Goal: Task Accomplishment & Management: Complete application form

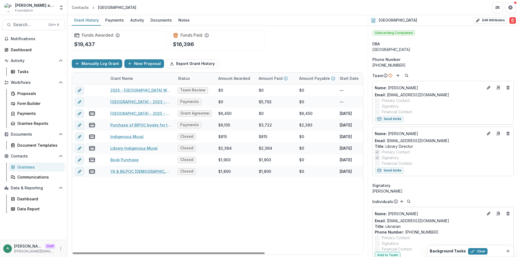
scroll to position [162, 0]
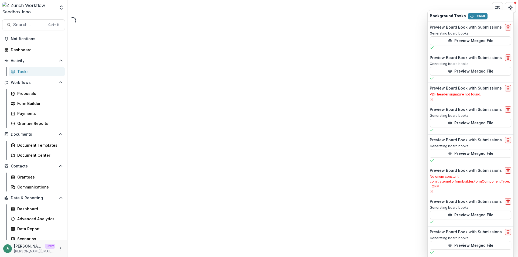
click at [507, 15] on icon "Dismiss" at bounding box center [508, 16] width 4 height 4
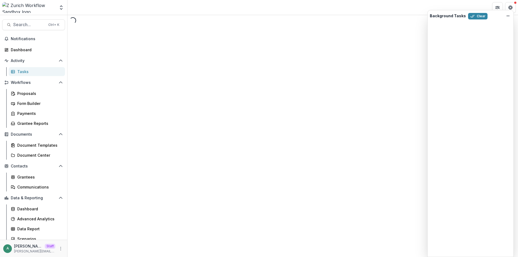
select select "********"
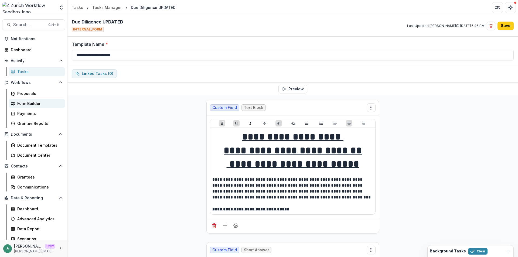
click at [29, 103] on div "Form Builder" at bounding box center [38, 104] width 43 height 6
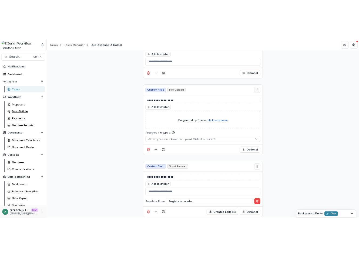
scroll to position [593, 0]
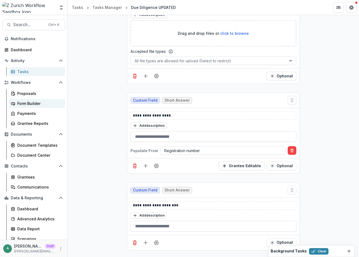
click at [35, 103] on div "Form Builder" at bounding box center [38, 104] width 43 height 6
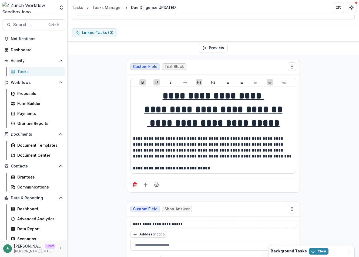
scroll to position [0, 0]
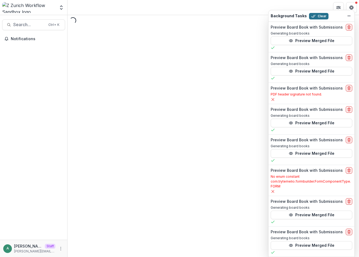
click at [318, 15] on button "Clear" at bounding box center [318, 16] width 19 height 6
select select "********"
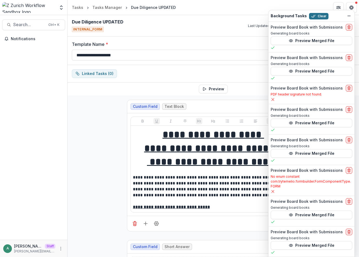
click at [318, 15] on button "Clear" at bounding box center [318, 16] width 19 height 6
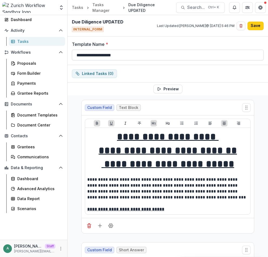
click at [124, 57] on input "**********" at bounding box center [168, 55] width 192 height 11
click at [28, 74] on div "Form Builder" at bounding box center [38, 73] width 43 height 6
click at [34, 71] on div "Form Builder" at bounding box center [38, 73] width 43 height 6
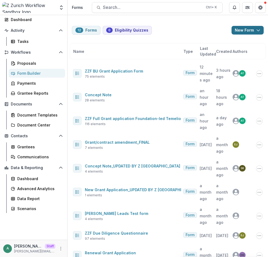
click at [237, 30] on button "New Form" at bounding box center [247, 30] width 32 height 9
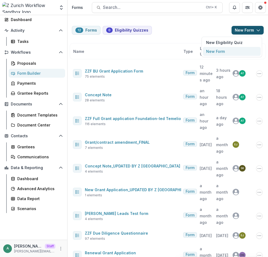
click at [232, 52] on button "New Form" at bounding box center [232, 51] width 58 height 9
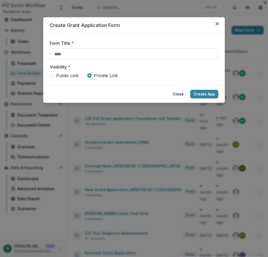
click at [133, 55] on input "Form Title *" at bounding box center [134, 54] width 168 height 11
paste input "**********"
click at [66, 77] on span "Public Link" at bounding box center [67, 75] width 22 height 6
type input "**********"
click at [203, 95] on button "Create App" at bounding box center [204, 94] width 28 height 9
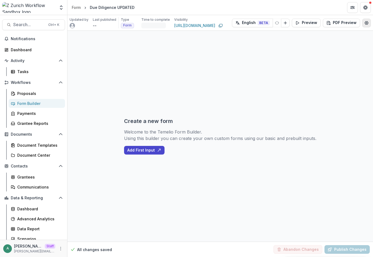
click at [358, 23] on icon "Edit Form Settings" at bounding box center [367, 22] width 4 height 3
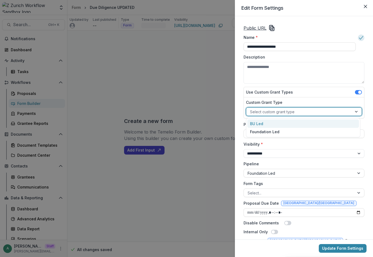
click at [279, 112] on div at bounding box center [299, 111] width 98 height 7
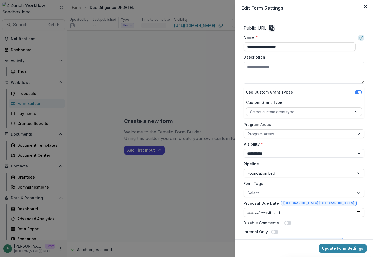
click at [241, 80] on div "**********" at bounding box center [304, 127] width 138 height 223
click at [303, 49] on input "**********" at bounding box center [300, 46] width 112 height 9
type input "**********"
click at [349, 249] on button "Update Form Settings" at bounding box center [343, 248] width 48 height 9
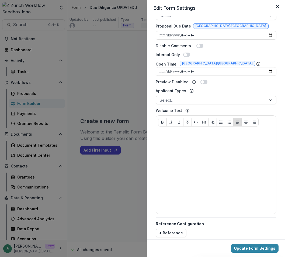
scroll to position [184, 0]
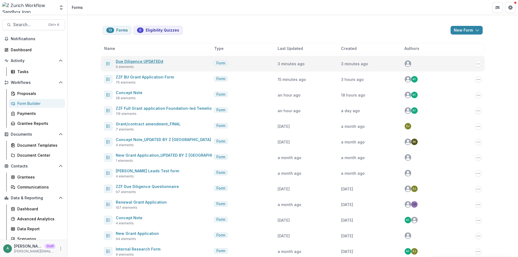
click at [135, 62] on link "Due Diligence UPDATEDd" at bounding box center [139, 61] width 47 height 5
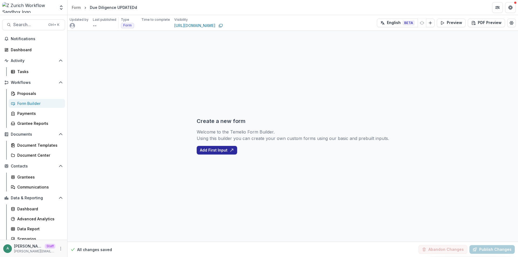
click at [229, 150] on button "Add First Input" at bounding box center [217, 150] width 40 height 9
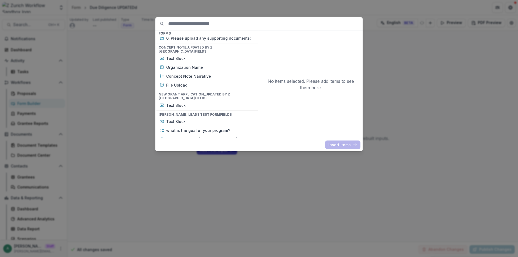
scroll to position [4983, 0]
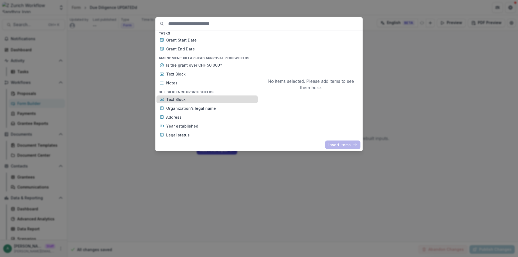
click at [190, 97] on p "Text Block" at bounding box center [210, 100] width 88 height 6
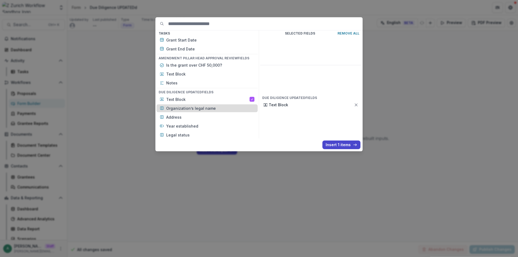
click at [194, 105] on p "Organization’s legal name" at bounding box center [210, 108] width 88 height 6
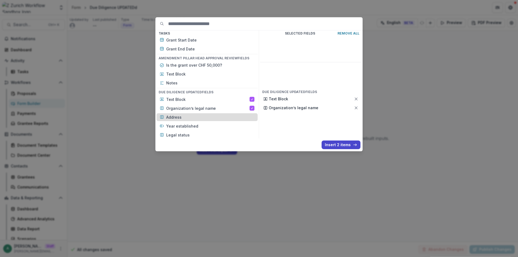
click at [205, 114] on p "Address" at bounding box center [210, 117] width 88 height 6
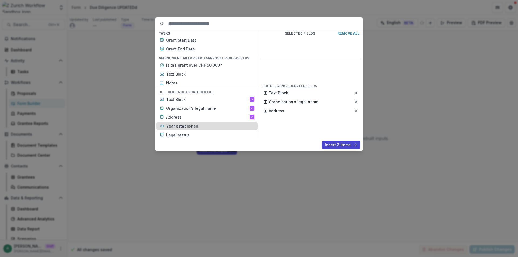
click at [205, 123] on p "Year established" at bounding box center [210, 126] width 88 height 6
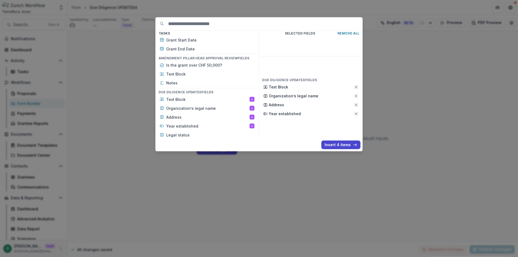
drag, startPoint x: 206, startPoint y: 127, endPoint x: 206, endPoint y: 135, distance: 8.9
click at [206, 132] on p "Legal status" at bounding box center [210, 135] width 88 height 6
click at [206, 141] on p "Please attach proof" at bounding box center [210, 144] width 88 height 6
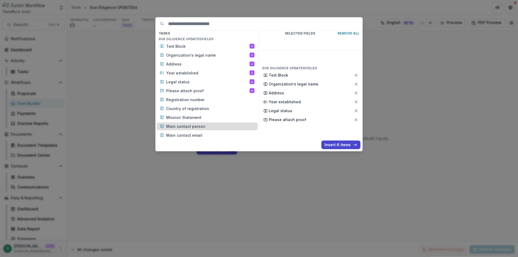
scroll to position [5037, 0]
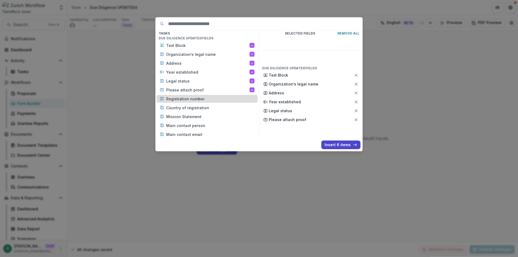
click at [211, 95] on div "Registration number" at bounding box center [206, 99] width 101 height 8
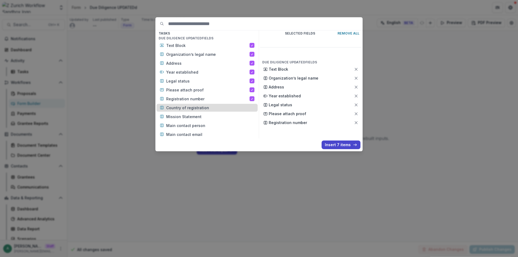
click at [211, 105] on p "Country of registration" at bounding box center [210, 108] width 88 height 6
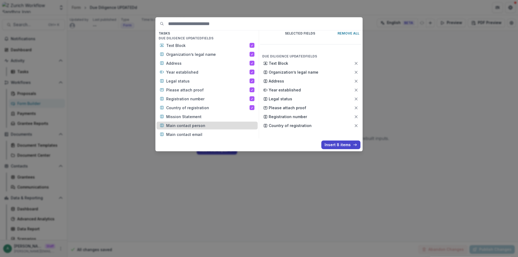
click at [210, 114] on p "Mission Statement" at bounding box center [210, 117] width 88 height 6
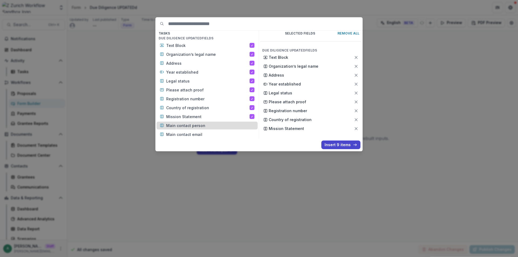
click at [209, 123] on p "Main contact person" at bounding box center [210, 126] width 88 height 6
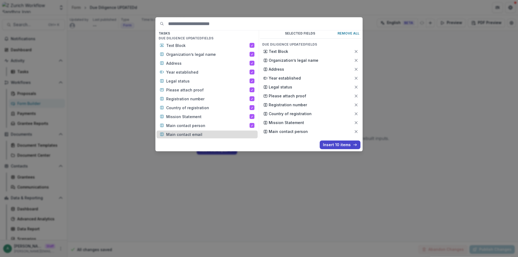
click at [209, 132] on p "Main contact email" at bounding box center [210, 135] width 88 height 6
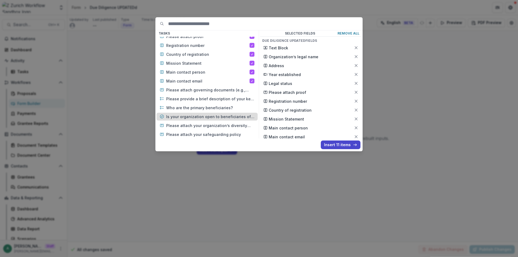
scroll to position [5091, 0]
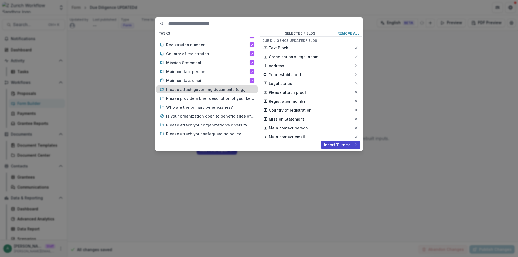
click at [214, 87] on p "Please attach governing documents (e.g., constitution, articles of association)" at bounding box center [210, 90] width 88 height 6
click at [214, 95] on p "Please provide a brief description of your key programs and services." at bounding box center [210, 98] width 88 height 6
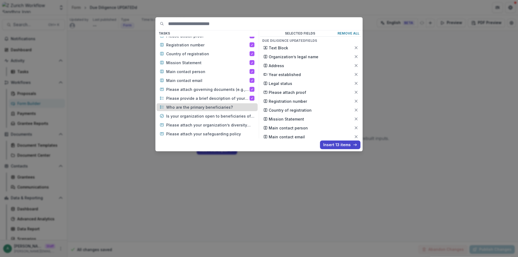
click at [214, 104] on p "Who are the primary beneficiaries?" at bounding box center [210, 107] width 88 height 6
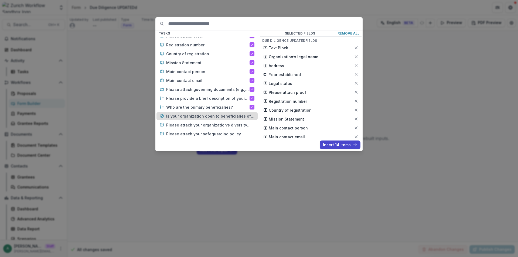
click at [214, 113] on p "Is your organization open to beneficiaries of all faiths, races, ethnicities, s…" at bounding box center [210, 116] width 88 height 6
click at [216, 122] on p "Please attach your organization’s diversity and inclusion policy" at bounding box center [210, 125] width 88 height 6
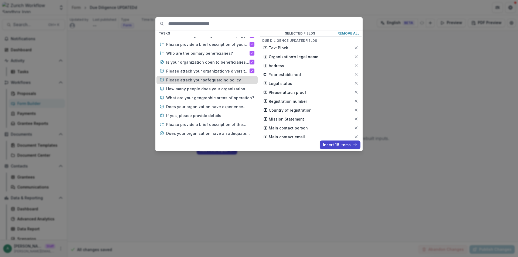
drag, startPoint x: 222, startPoint y: 71, endPoint x: 222, endPoint y: 80, distance: 9.4
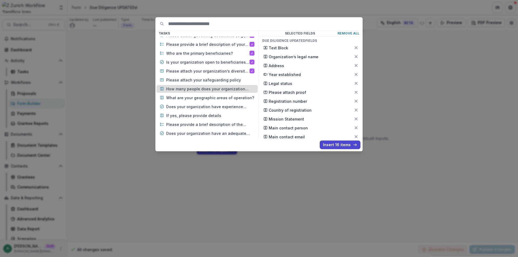
click at [222, 77] on p "Please attach your safeguarding policy" at bounding box center [210, 80] width 88 height 6
click at [222, 86] on p "How many people does your organization employ?" at bounding box center [210, 89] width 88 height 6
click at [224, 95] on p "What are your geographic areas of operation?" at bounding box center [210, 98] width 88 height 6
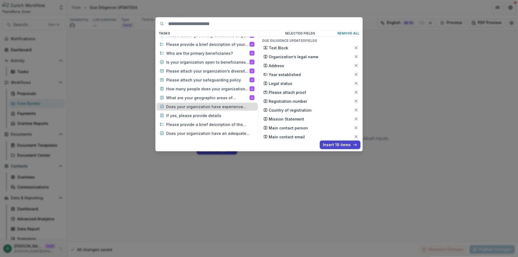
click at [223, 104] on p "Does your organization have experience working with corporate foundations (incl…" at bounding box center [210, 107] width 88 height 6
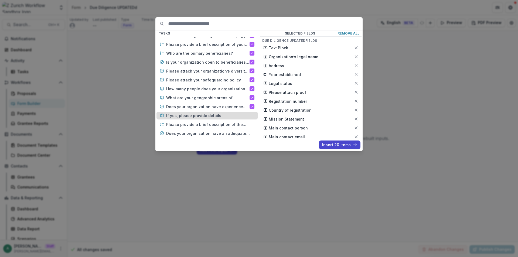
click at [221, 112] on div "If yes, please provide details" at bounding box center [206, 116] width 101 height 8
click at [220, 121] on div "Please provide a brief description of the process you follow and considerations…" at bounding box center [206, 125] width 101 height 8
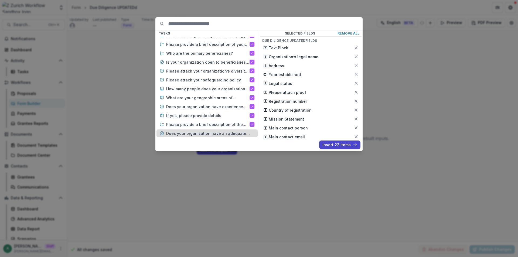
click at [221, 129] on div "Does your organization have an adequate level of cybersecurity and technical hy…" at bounding box center [206, 133] width 101 height 8
click at [222, 139] on p "If yes, please briefly document what you have in place to ensure this e.g. your…" at bounding box center [210, 142] width 88 height 6
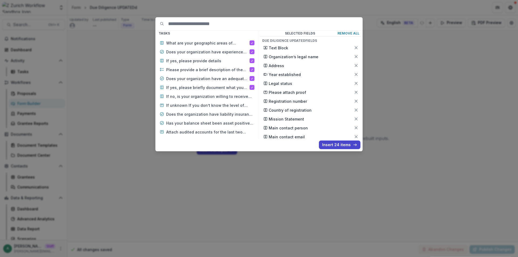
scroll to position [5199, 0]
drag, startPoint x: 217, startPoint y: 91, endPoint x: 216, endPoint y: 102, distance: 10.8
click at [217, 94] on p "If no, is your organization willing to receive and incorporate training and sup…" at bounding box center [210, 97] width 88 height 6
click at [216, 102] on div "If unknown If you don’t know the level of cybersecurity you currently operate w…" at bounding box center [206, 106] width 101 height 8
click at [217, 112] on p "Does the organization have liability insurance that covers volunteer activities?" at bounding box center [210, 115] width 88 height 6
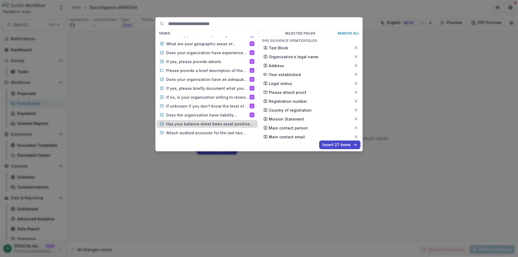
click at [218, 121] on p "Has your balance sheet been asset positive for the last two years?" at bounding box center [210, 124] width 88 height 6
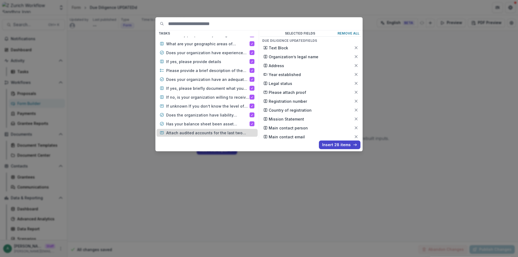
click at [219, 130] on p "Attach audited accounts for the last two years." at bounding box center [210, 133] width 88 height 6
click at [220, 139] on p "What is your organization’s admin cost ratio?" at bounding box center [210, 142] width 88 height 6
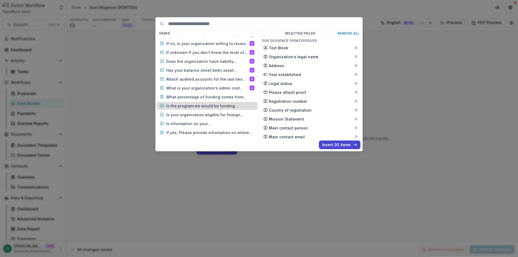
scroll to position [5253, 0]
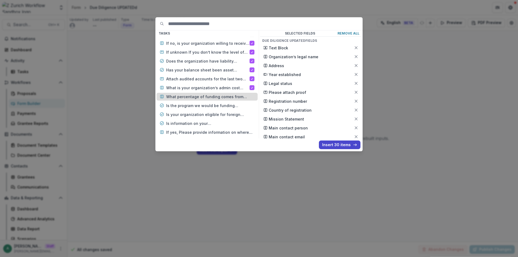
click at [213, 94] on p "What percentage of funding comes from government sources?" at bounding box center [210, 97] width 88 height 6
click at [213, 102] on div "Text Block Organization’s legal name Address Year established Legal status Plea…" at bounding box center [206, 57] width 101 height 462
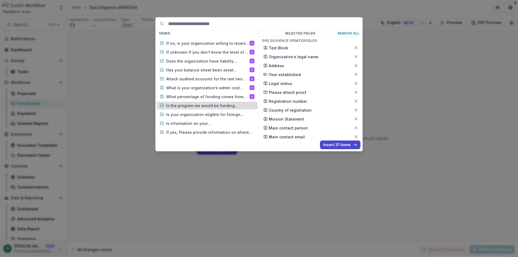
click at [215, 103] on p "Is the program we would be funding dependent on support from the government and…" at bounding box center [210, 106] width 88 height 6
click at [216, 112] on p "Is your organization eligible for foreign funding (where applicable)?" at bounding box center [210, 115] width 88 height 6
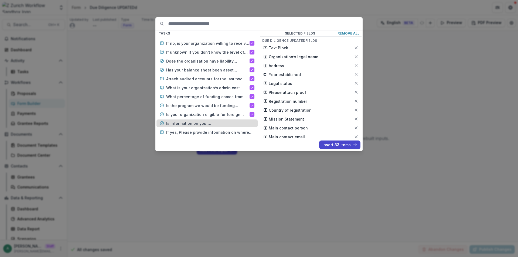
click at [217, 121] on p "Is information on your directors/trustees/board members publicly available?" at bounding box center [210, 124] width 88 height 6
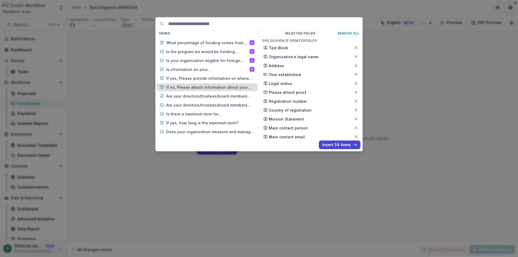
click at [222, 76] on p "If yes, Please provide information on where we can locate this information." at bounding box center [210, 79] width 88 height 6
click at [221, 84] on p "If no, Please attach information about your board members" at bounding box center [210, 87] width 88 height 6
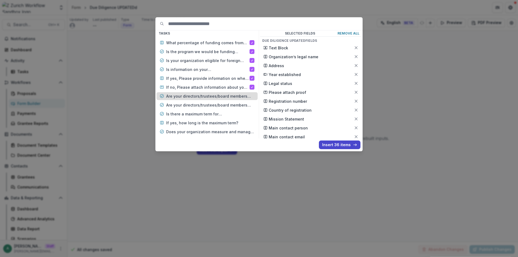
click at [221, 93] on p "Are your directors/trustees/board members elected?" at bounding box center [210, 96] width 88 height 6
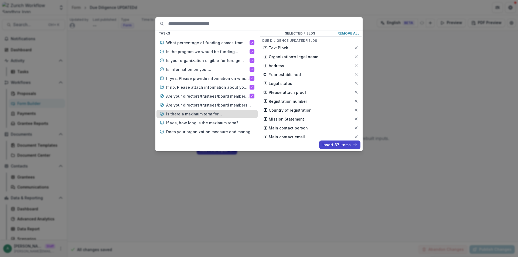
drag, startPoint x: 223, startPoint y: 99, endPoint x: 223, endPoint y: 104, distance: 5.4
click at [223, 102] on p "Are your directors/trustees/board members receiving a remuneration?" at bounding box center [210, 105] width 88 height 6
click at [223, 111] on p "Is there a maximum term for directors/trustees/board member?" at bounding box center [210, 114] width 88 height 6
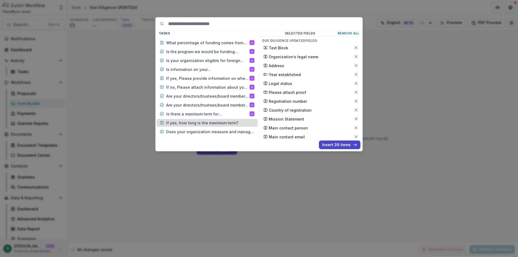
click at [224, 120] on p "If yes, how long is the maximum term?" at bounding box center [210, 123] width 88 height 6
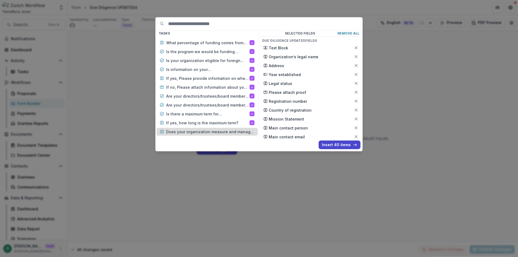
click at [224, 129] on p "Does your organization measure and manage its environmental footprint?" at bounding box center [210, 132] width 88 height 6
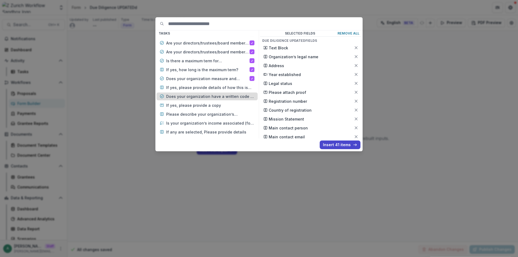
scroll to position [5360, 0]
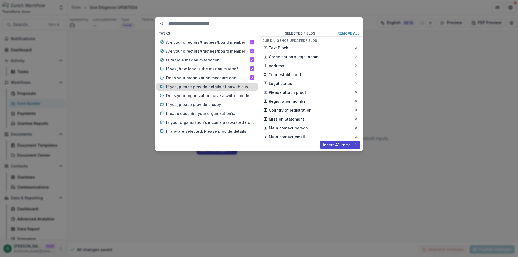
click at [222, 84] on p "If yes, please provide details of how this is done e.g. about your environmenta…" at bounding box center [210, 87] width 88 height 6
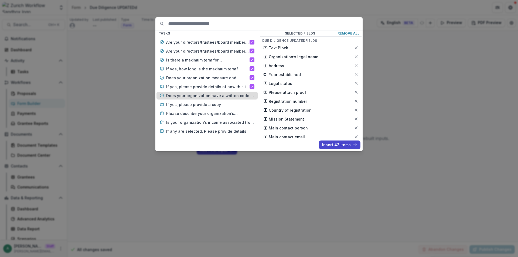
click at [223, 93] on p "Does your organization have a written code of conduct in place?" at bounding box center [210, 96] width 88 height 6
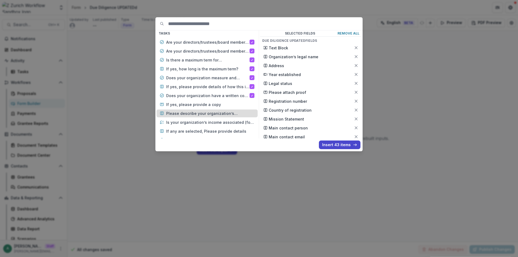
click at [215, 102] on p "If yes, please provide a copy" at bounding box center [210, 105] width 88 height 6
click at [213, 111] on p "Please describe your organization’s whistleblowing and complaints procedure?" at bounding box center [210, 114] width 88 height 6
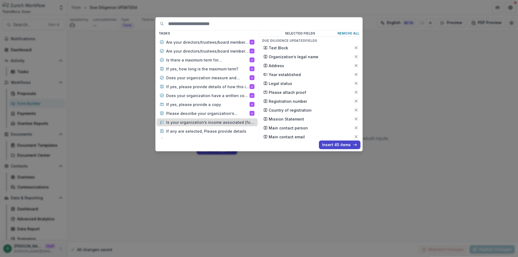
click at [214, 120] on p "Is your organization’s income associated (for example you receive funding from …" at bounding box center [210, 123] width 88 height 6
click at [215, 128] on p "If any are selected, Please provide details" at bounding box center [210, 131] width 88 height 6
click at [215, 137] on p "Is your organization affiliated to a particular political party, or does it sup…" at bounding box center [210, 140] width 88 height 6
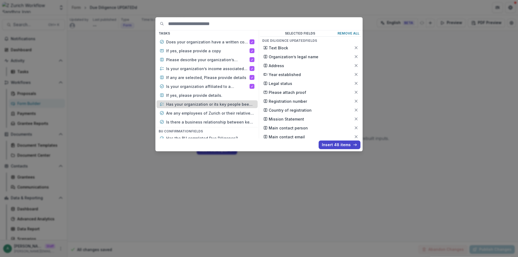
scroll to position [5414, 0]
click at [219, 92] on p "If yes, please provide details." at bounding box center [210, 95] width 88 height 6
click at [218, 101] on p "Has your organization or its key people been involved in any of the following i…" at bounding box center [210, 104] width 88 height 6
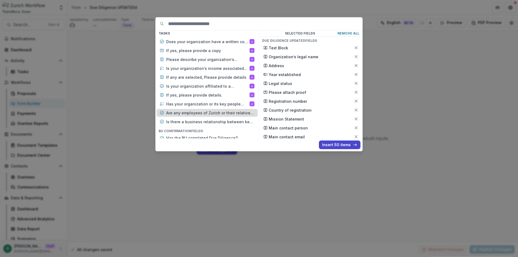
click at [217, 110] on p "Are any employees of Zurich or their relatives involved in the management/overs…" at bounding box center [210, 113] width 88 height 6
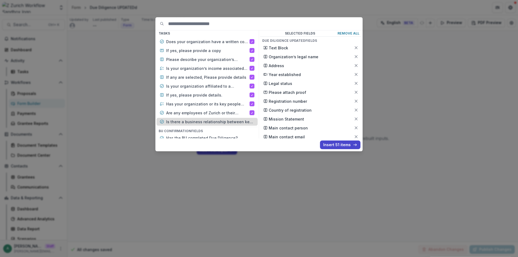
click at [216, 119] on p "Is there a business relationship between key people of your organization and [G…" at bounding box center [210, 122] width 88 height 6
click at [332, 143] on button "Insert 52 items" at bounding box center [339, 145] width 41 height 9
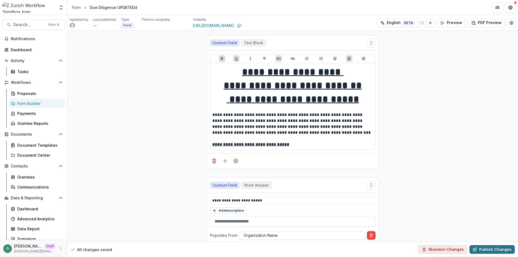
click at [489, 251] on button "Publish Changes" at bounding box center [491, 249] width 45 height 9
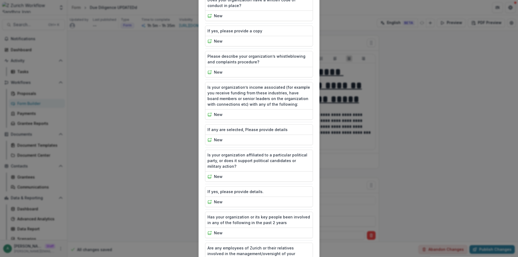
scroll to position [1376, 0]
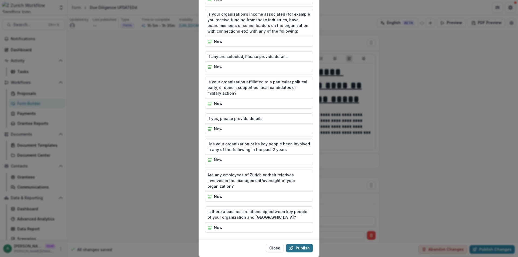
click at [299, 244] on button "Publish" at bounding box center [299, 248] width 27 height 9
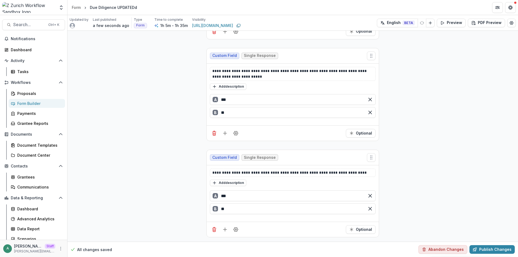
scroll to position [100, 0]
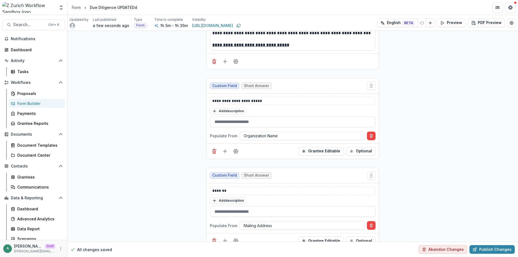
click at [45, 105] on div "Form Builder" at bounding box center [38, 104] width 43 height 6
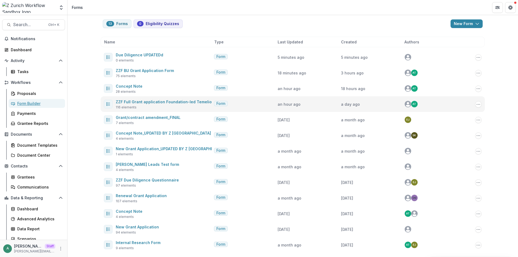
scroll to position [6, 0]
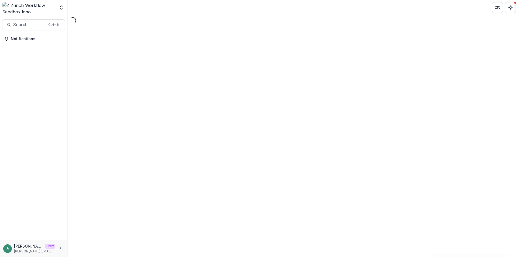
select select "********"
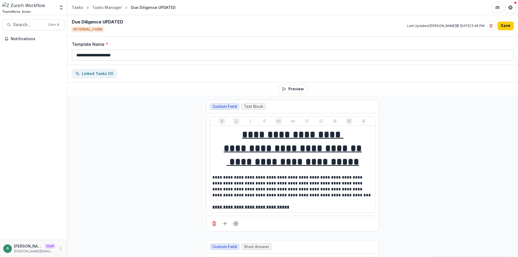
click at [128, 60] on input "**********" at bounding box center [293, 55] width 442 height 11
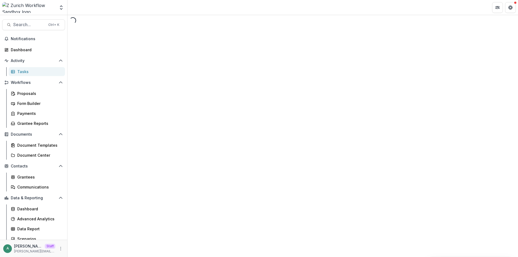
select select "********"
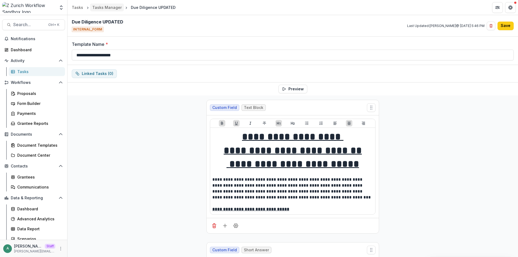
click at [114, 7] on div "Tasks Manager" at bounding box center [106, 8] width 29 height 6
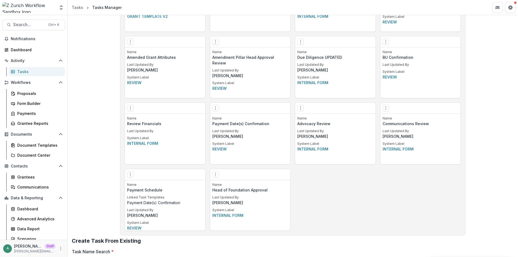
scroll to position [354, 0]
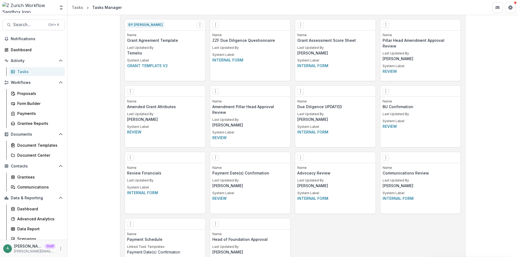
click at [299, 96] on div "Edit Make a Copy Create Task From Template Delete Task" at bounding box center [335, 91] width 80 height 11
click at [300, 94] on button "Options" at bounding box center [300, 91] width 6 height 6
click at [305, 104] on icon at bounding box center [303, 102] width 4 height 4
select select "********"
